Goal: Task Accomplishment & Management: Use online tool/utility

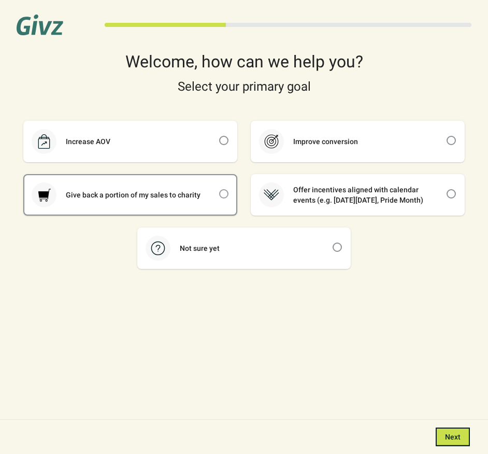
click at [223, 194] on span at bounding box center [223, 193] width 9 height 9
click at [220, 190] on input "checkbox" at bounding box center [219, 189] width 1 height 1
checkbox input "true"
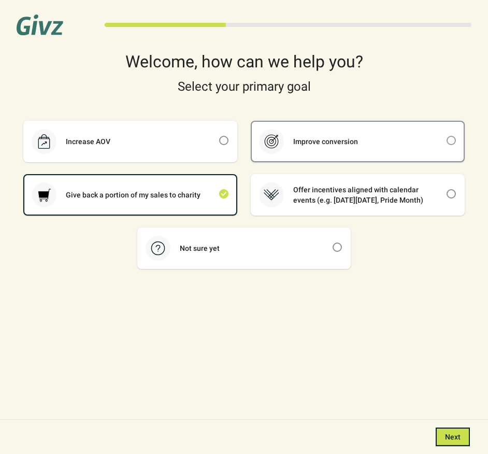
click at [450, 140] on span at bounding box center [451, 140] width 9 height 9
click at [447, 136] on input "checkbox" at bounding box center [447, 136] width 1 height 1
checkbox input "true"
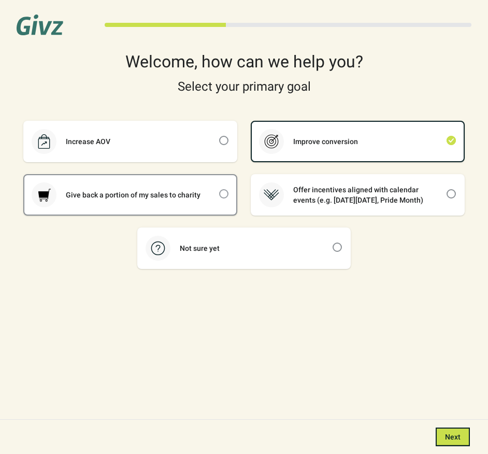
click at [224, 192] on span at bounding box center [223, 193] width 9 height 9
click at [220, 190] on input "checkbox" at bounding box center [219, 189] width 1 height 1
checkbox input "true"
checkbox input "false"
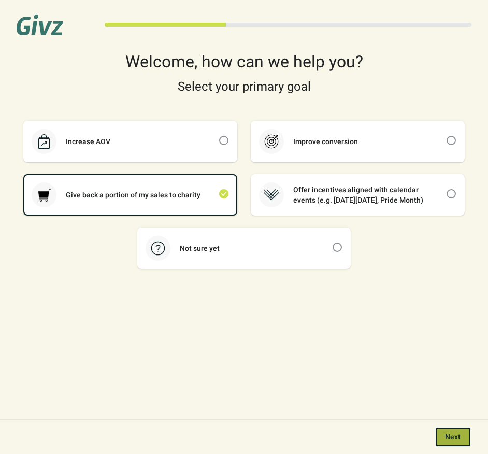
click at [450, 439] on span "Next" at bounding box center [453, 437] width 16 height 8
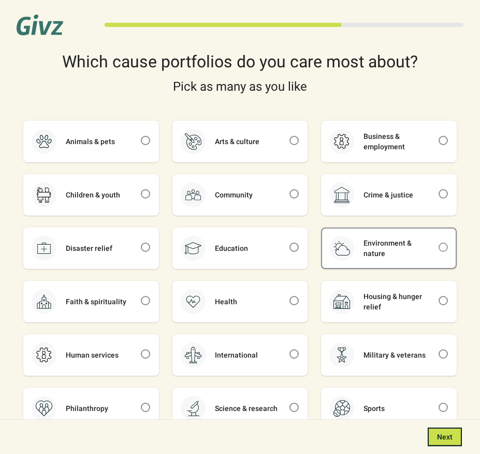
click at [445, 247] on span at bounding box center [443, 247] width 9 height 9
click at [439, 243] on input "checkbox" at bounding box center [439, 243] width 1 height 1
checkbox input "true"
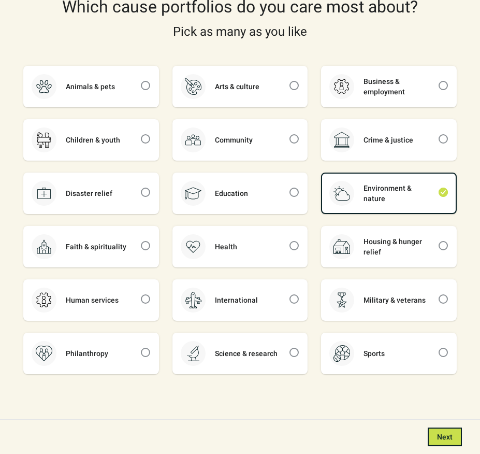
scroll to position [61, 0]
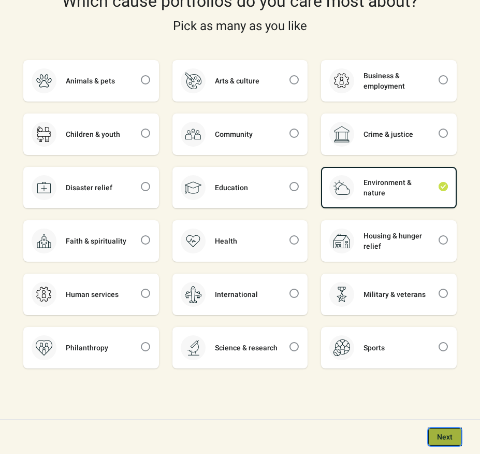
click at [443, 433] on span "Next" at bounding box center [445, 437] width 16 height 8
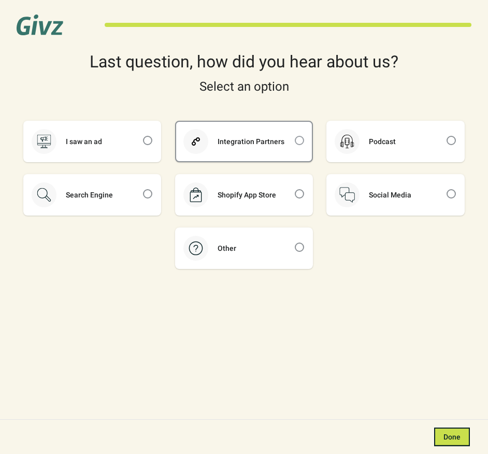
click at [299, 139] on span at bounding box center [299, 140] width 9 height 9
click at [295, 136] on input "checkbox" at bounding box center [295, 136] width 1 height 1
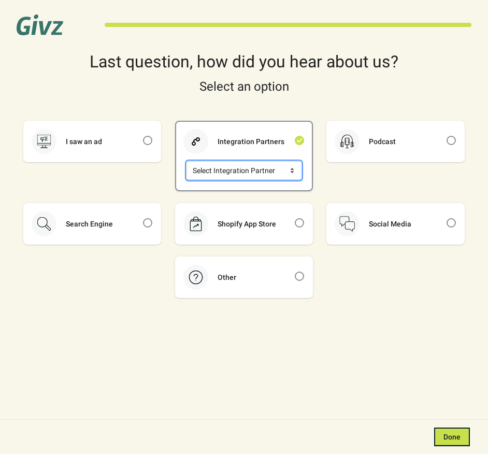
click at [291, 170] on select "Select Integration Partner Attentive Klaviyo Postscript" at bounding box center [244, 170] width 115 height 19
click at [299, 140] on span at bounding box center [299, 140] width 9 height 9
click at [295, 136] on input "checkbox" at bounding box center [295, 136] width 1 height 1
checkbox input "false"
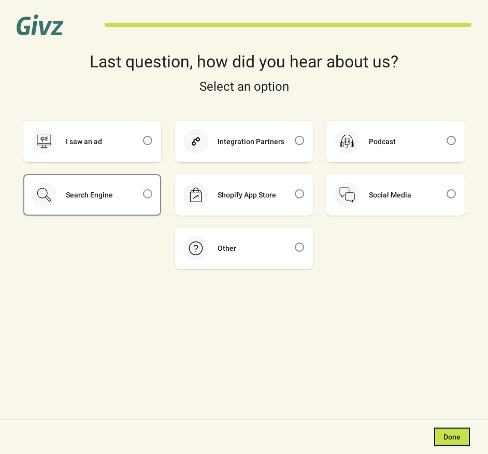
click at [150, 193] on span at bounding box center [147, 193] width 9 height 9
click at [144, 190] on input "checkbox" at bounding box center [143, 189] width 1 height 1
checkbox input "true"
drag, startPoint x: 449, startPoint y: 434, endPoint x: 438, endPoint y: 406, distance: 29.4
click at [449, 434] on span "Done" at bounding box center [452, 437] width 17 height 8
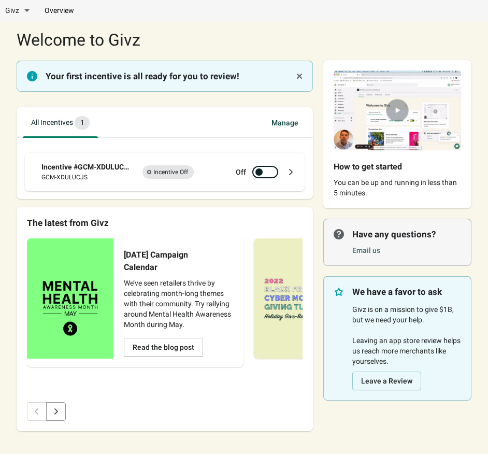
click at [282, 122] on span "Manage" at bounding box center [285, 122] width 44 height 19
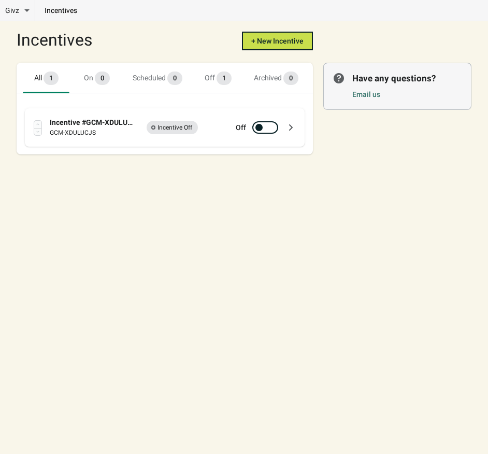
click at [91, 122] on div "Incentive #GCM-XDULUCJS" at bounding box center [93, 122] width 86 height 10
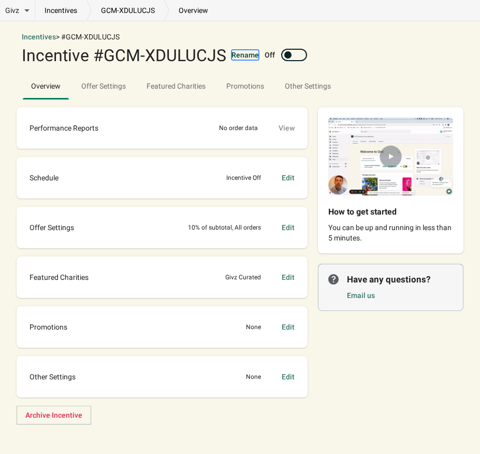
click at [243, 56] on button "Rename" at bounding box center [245, 55] width 27 height 10
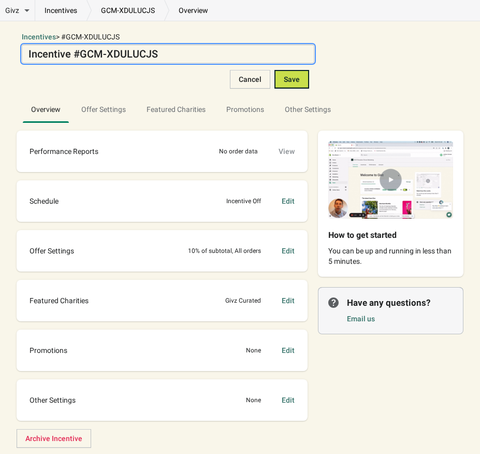
drag, startPoint x: 80, startPoint y: 53, endPoint x: 155, endPoint y: 54, distance: 75.1
click at [155, 54] on textarea "Incentive #GCM-XDULUCJS" at bounding box center [168, 54] width 293 height 19
drag, startPoint x: 135, startPoint y: 53, endPoint x: 179, endPoint y: 55, distance: 43.6
click at [179, 55] on textarea "Incentive #SAG-001-30PERCENTSTOREWIDE" at bounding box center [168, 54] width 293 height 19
click at [192, 52] on textarea "Incentive #SAG-001-30%STOREWIDE" at bounding box center [168, 54] width 293 height 19
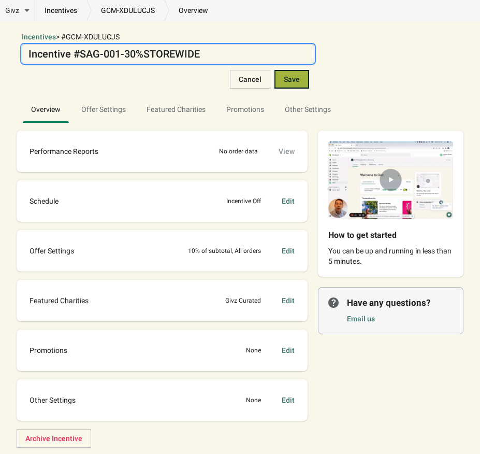
type textarea "Incentive #SAG-001-30%STOREWIDE"
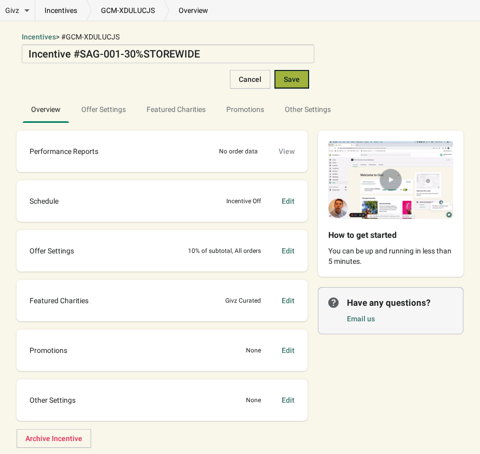
click at [288, 79] on span "Save" at bounding box center [292, 79] width 16 height 8
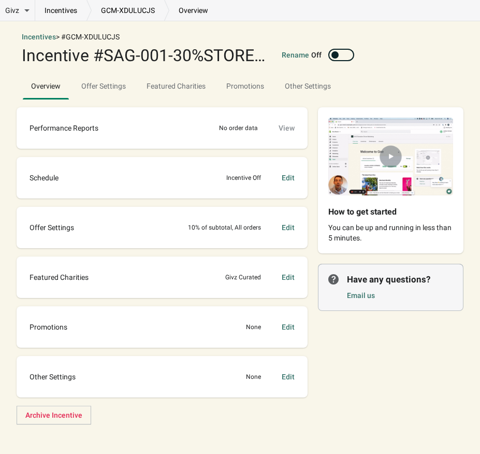
click at [196, 13] on p "overview" at bounding box center [193, 10] width 48 height 10
click at [194, 10] on p "overview" at bounding box center [193, 10] width 48 height 10
click at [139, 9] on link "GCM-XDULUCJS" at bounding box center [128, 10] width 73 height 10
click at [61, 9] on link "incentives" at bounding box center [60, 10] width 51 height 10
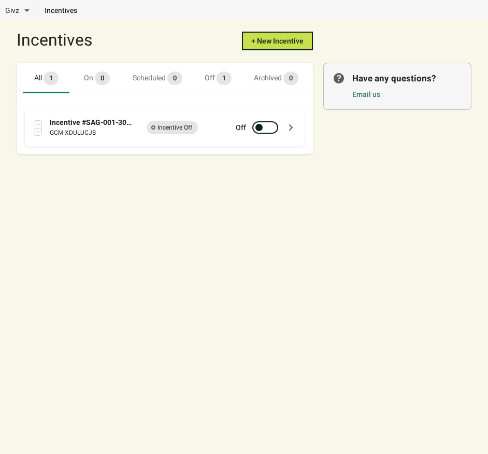
click at [109, 124] on div "Incentive #SAG-001-30%STOREWIDE" at bounding box center [93, 122] width 86 height 10
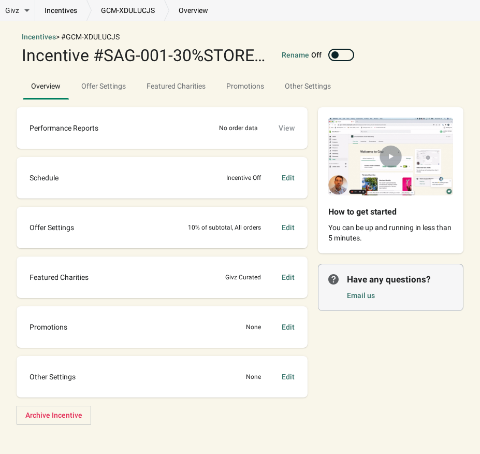
click at [291, 227] on div "Edit" at bounding box center [288, 227] width 13 height 10
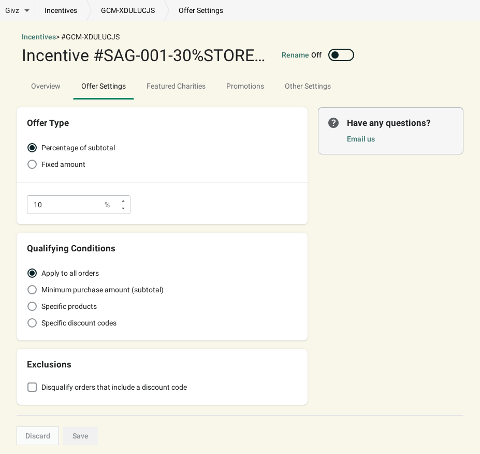
click at [125, 201] on icon at bounding box center [123, 201] width 6 height 6
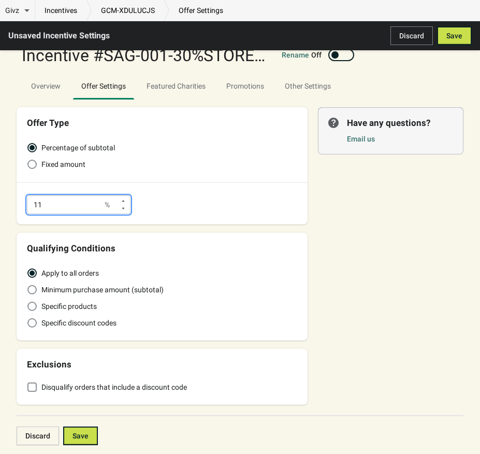
click at [125, 201] on icon at bounding box center [123, 201] width 6 height 6
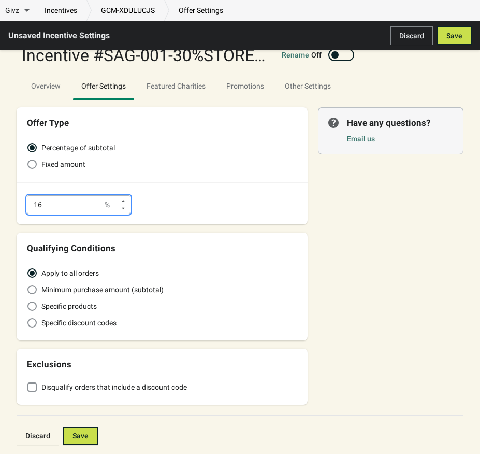
click at [125, 201] on icon at bounding box center [123, 201] width 6 height 6
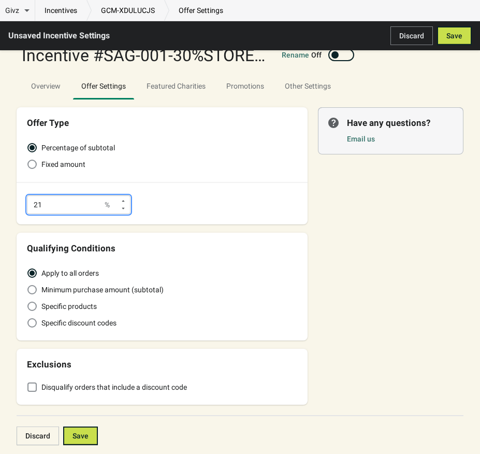
click at [125, 201] on icon at bounding box center [123, 201] width 6 height 6
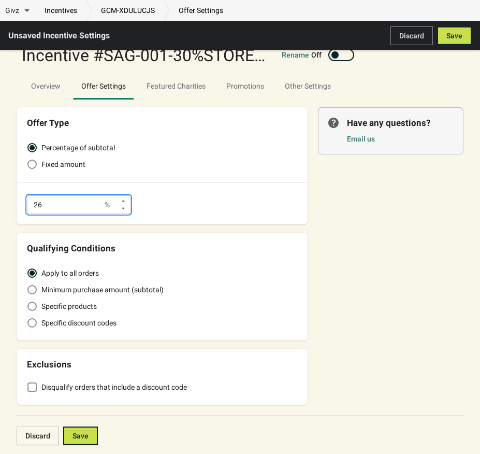
click at [125, 201] on icon at bounding box center [123, 201] width 6 height 6
type input "30"
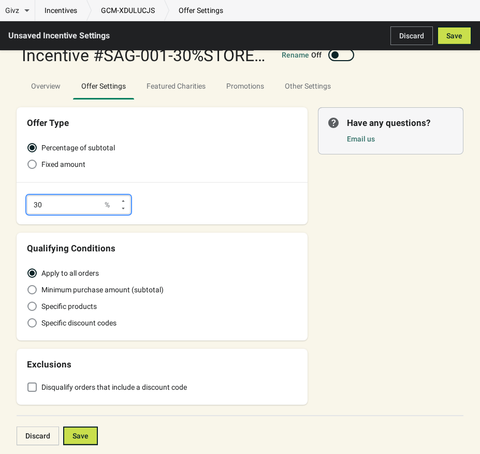
scroll to position [34, 0]
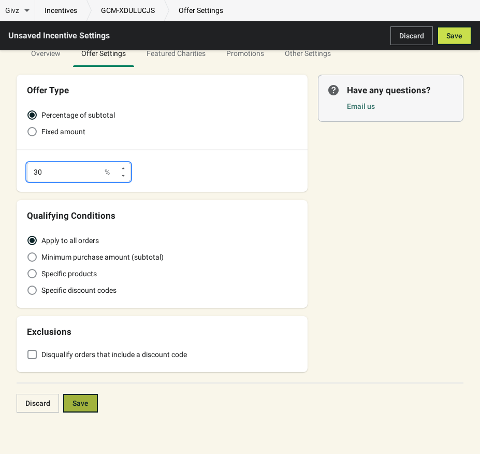
click at [83, 399] on span "Save" at bounding box center [81, 403] width 16 height 8
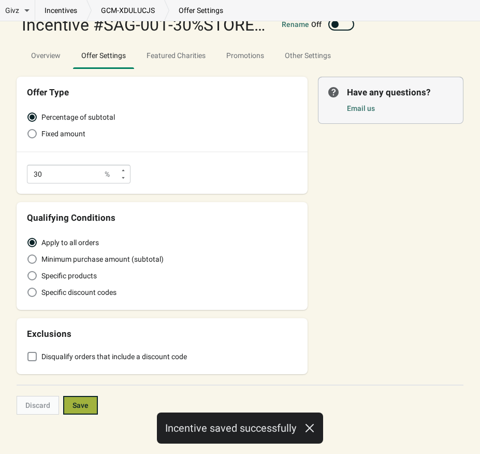
scroll to position [0, 0]
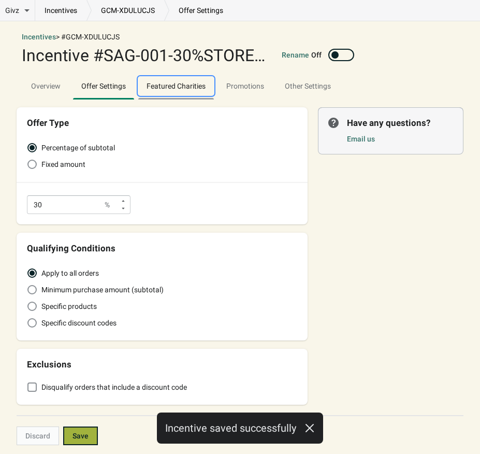
click at [187, 88] on span "Featured Charities" at bounding box center [176, 86] width 76 height 19
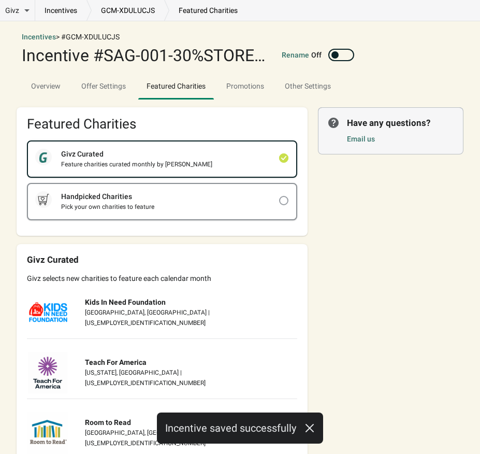
click at [284, 199] on span at bounding box center [283, 200] width 9 height 9
click at [280, 196] on input "checkbox" at bounding box center [279, 196] width 1 height 1
checkbox input "true"
checkbox input "false"
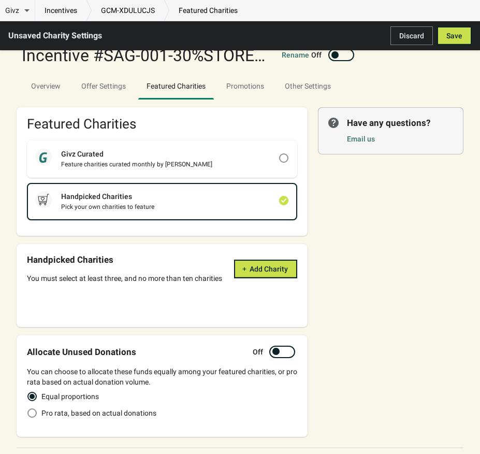
scroll to position [56, 0]
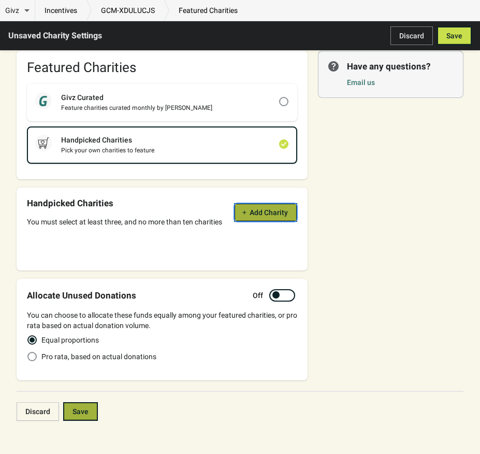
click at [252, 213] on span "Add Charity" at bounding box center [269, 212] width 38 height 8
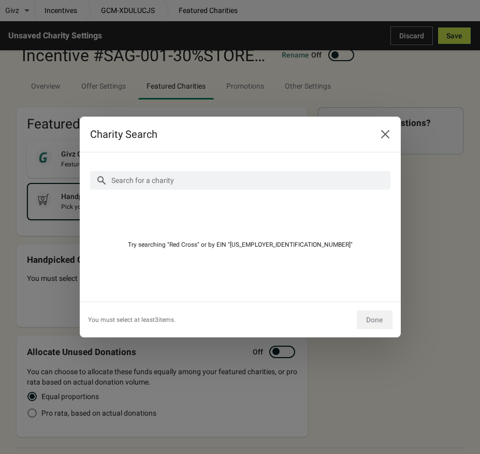
scroll to position [0, 0]
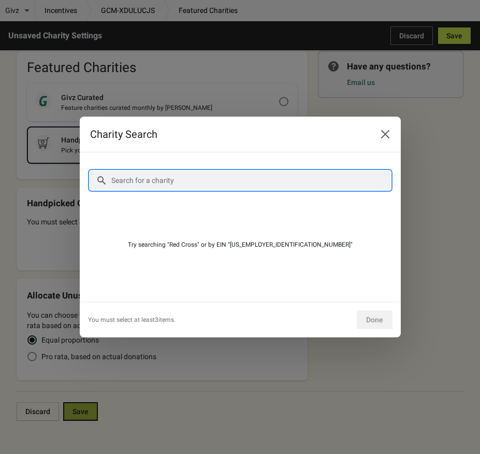
click at [207, 186] on input "Search for a charity" at bounding box center [251, 180] width 280 height 19
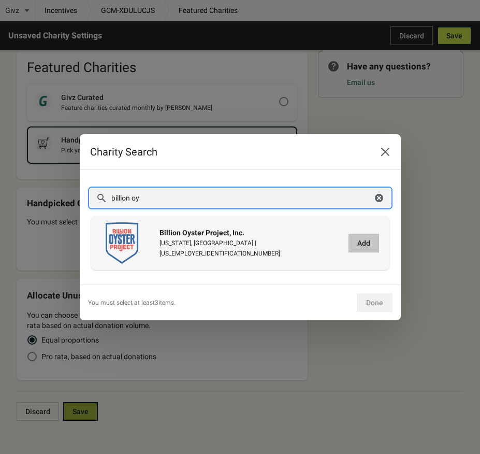
type input "billion oy"
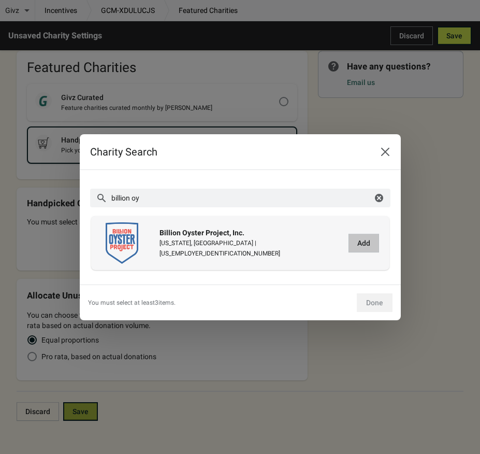
click at [362, 245] on span "Add" at bounding box center [364, 243] width 13 height 8
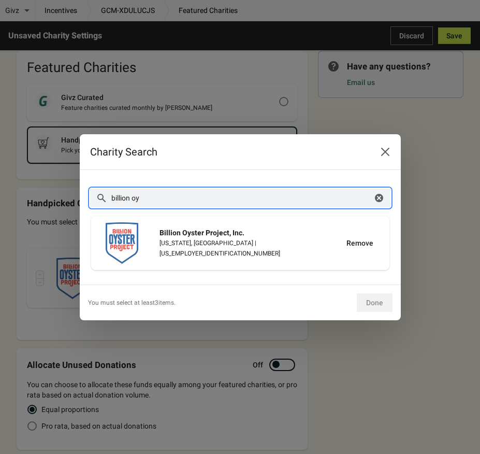
click at [171, 195] on input "billion oy" at bounding box center [242, 198] width 262 height 19
click at [381, 198] on icon "button" at bounding box center [379, 198] width 8 height 8
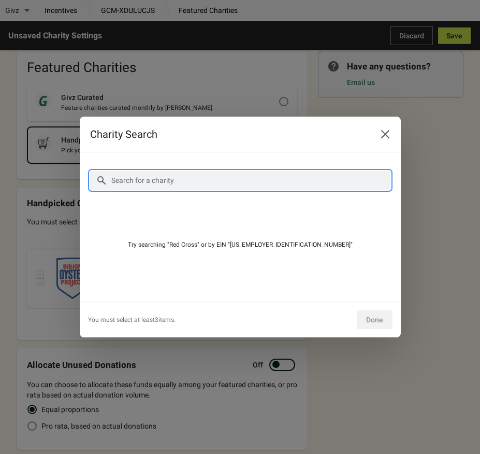
click at [198, 181] on input "Search for a charity" at bounding box center [251, 180] width 280 height 19
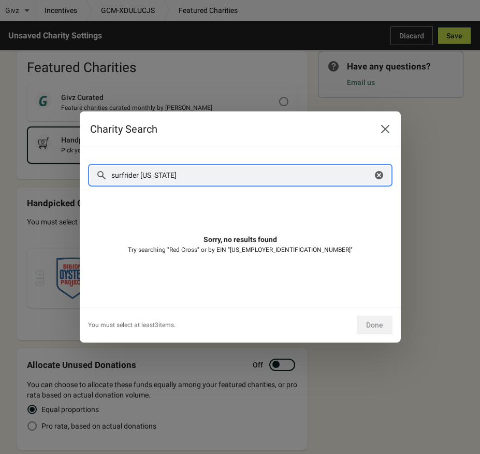
drag, startPoint x: 174, startPoint y: 172, endPoint x: 138, endPoint y: 174, distance: 35.3
click at [138, 174] on input "surfrider [US_STATE]" at bounding box center [242, 175] width 262 height 19
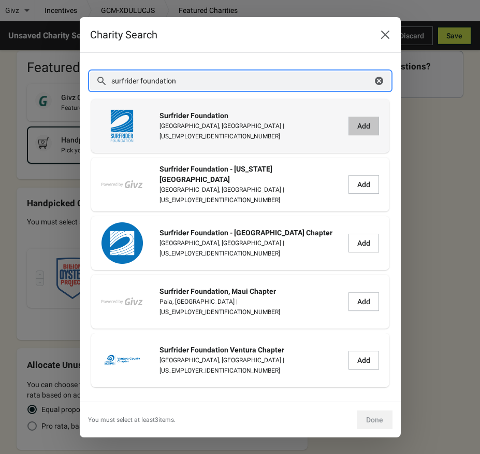
type input "surfrider foundation"
click at [360, 123] on span "Add" at bounding box center [364, 126] width 13 height 8
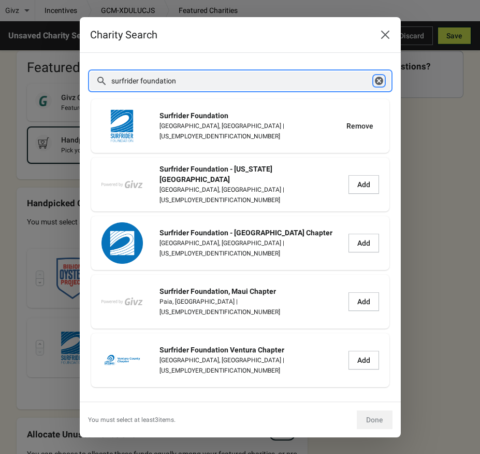
click at [378, 80] on icon "button" at bounding box center [379, 81] width 8 height 8
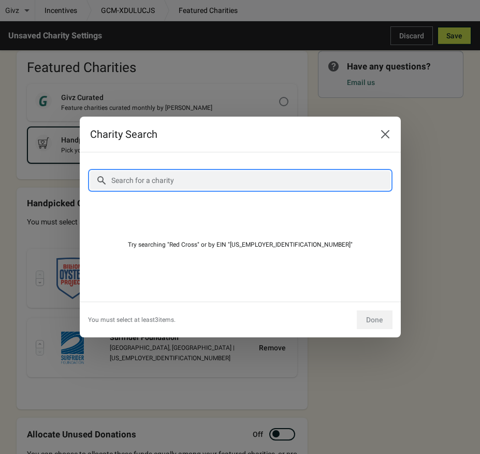
click at [169, 177] on input "Search for a charity" at bounding box center [251, 180] width 280 height 19
click at [173, 181] on input "Search for a charity" at bounding box center [251, 180] width 280 height 19
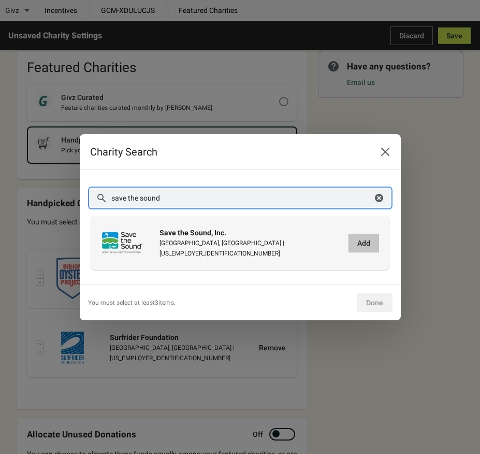
type input "save the sound"
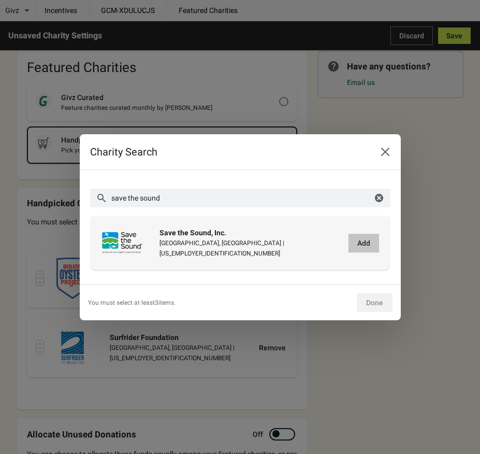
click at [365, 245] on span "Add" at bounding box center [364, 243] width 13 height 8
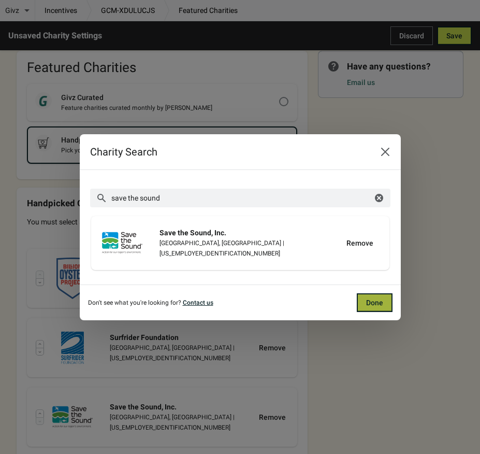
click at [370, 302] on span "Done" at bounding box center [374, 302] width 17 height 8
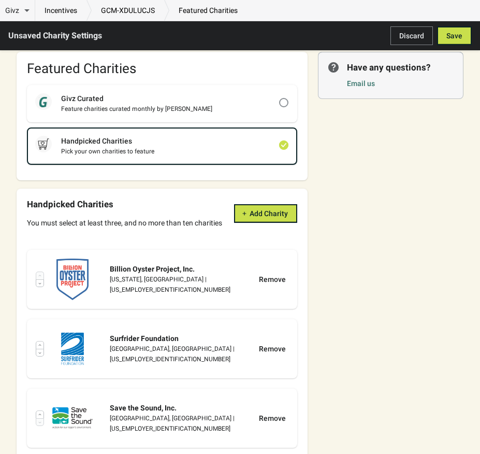
scroll to position [56, 0]
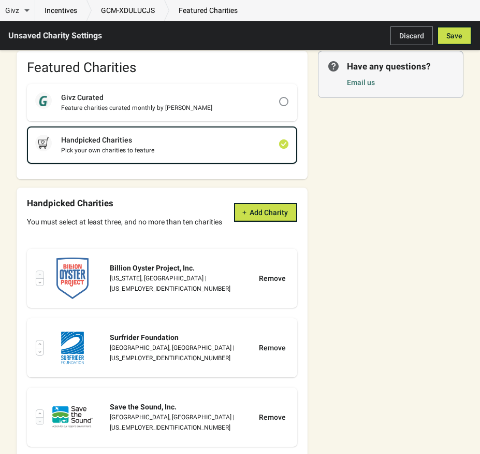
click at [40, 417] on div at bounding box center [40, 421] width 8 height 10
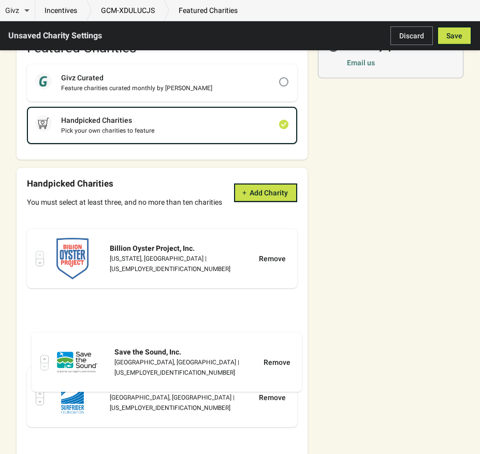
scroll to position [80, 0]
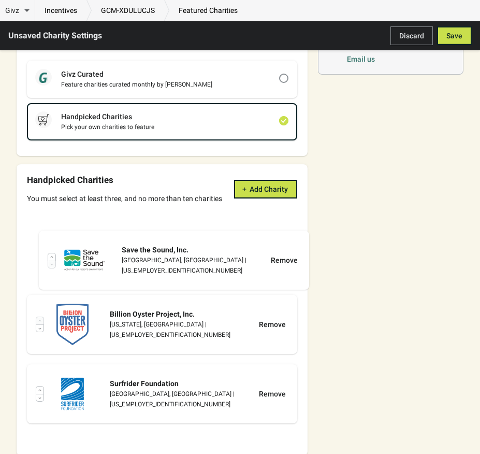
drag, startPoint x: 41, startPoint y: 421, endPoint x: 53, endPoint y: 262, distance: 160.1
click at [53, 262] on div "Billion Oyster Project, Inc. [US_STATE], [GEOGRAPHIC_DATA] | [US_EMPLOYER_IDENT…" at bounding box center [162, 324] width 271 height 208
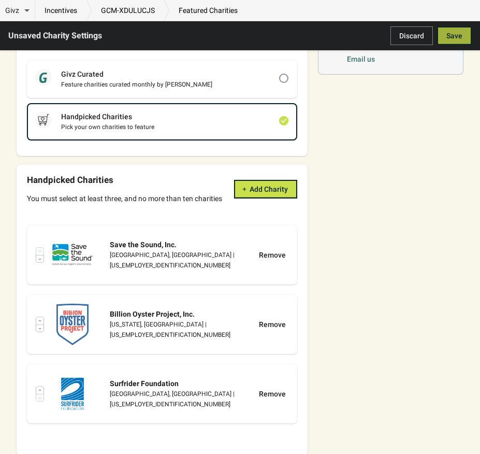
click at [453, 38] on span "Save" at bounding box center [455, 36] width 16 height 8
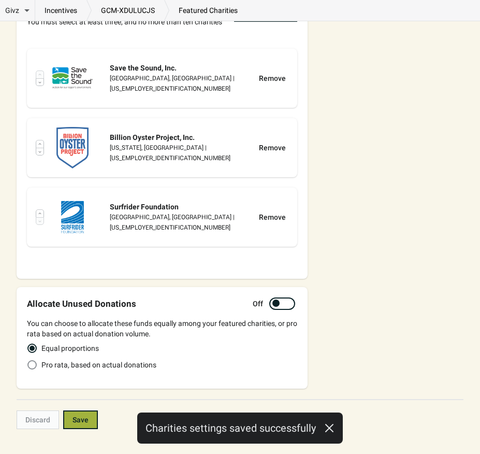
scroll to position [274, 0]
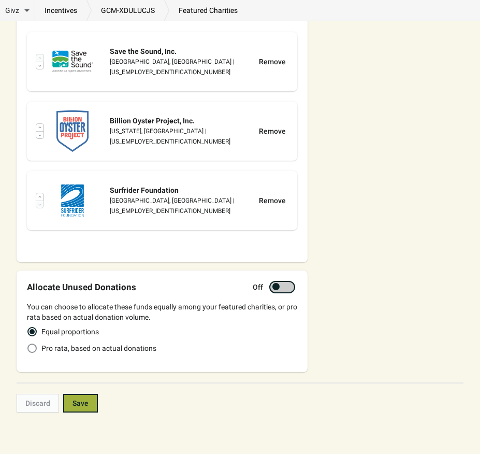
click at [286, 289] on div at bounding box center [287, 286] width 5 height 5
checkbox input "true"
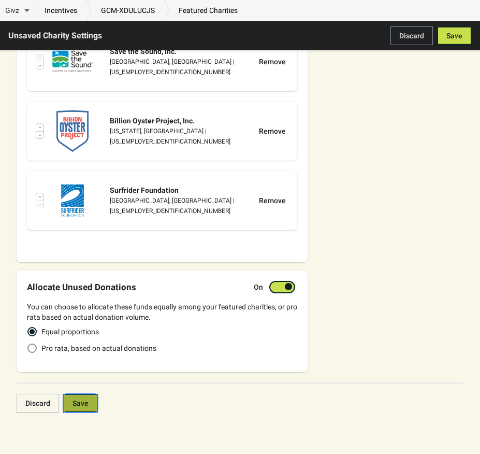
click at [86, 404] on span "Save" at bounding box center [81, 403] width 16 height 8
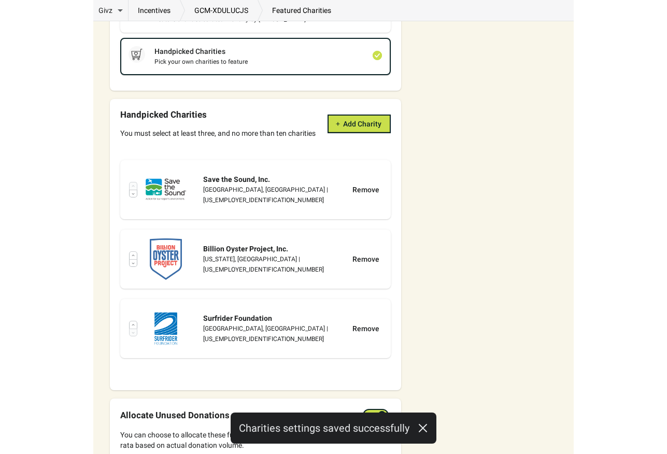
scroll to position [0, 0]
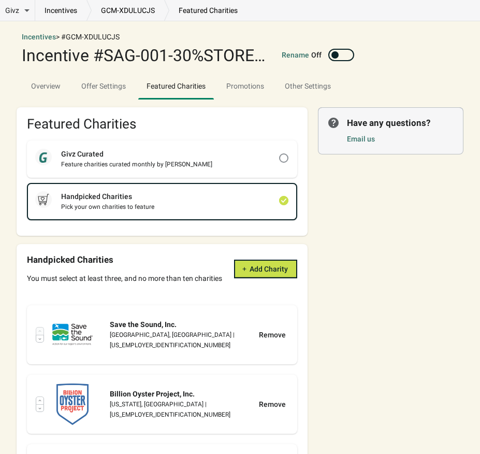
click at [208, 4] on div "incentives GCM-XDULUCJS featured charities" at bounding box center [141, 10] width 212 height 21
click at [214, 10] on p "featured charities" at bounding box center [208, 10] width 78 height 10
click at [56, 8] on link "incentives" at bounding box center [60, 10] width 51 height 10
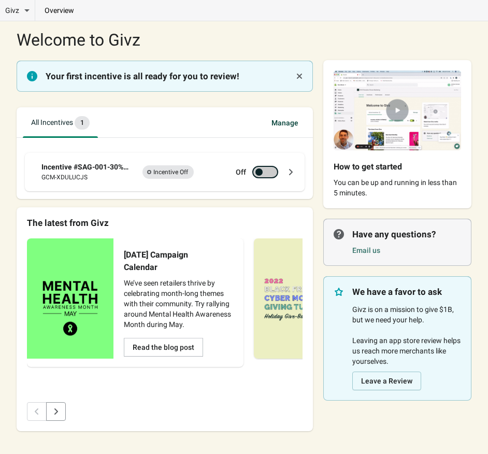
click at [271, 171] on div at bounding box center [270, 171] width 5 height 5
checkbox input "true"
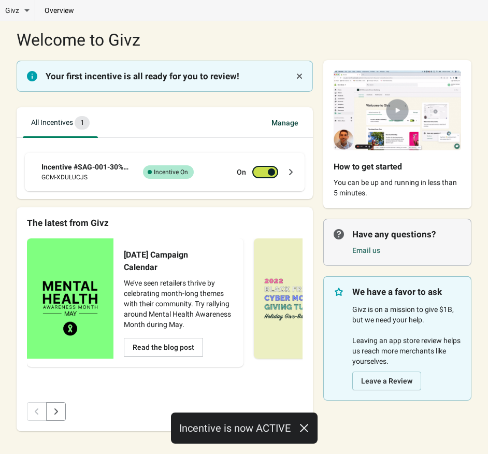
click at [293, 173] on icon at bounding box center [291, 172] width 10 height 10
